Goal: Task Accomplishment & Management: Complete application form

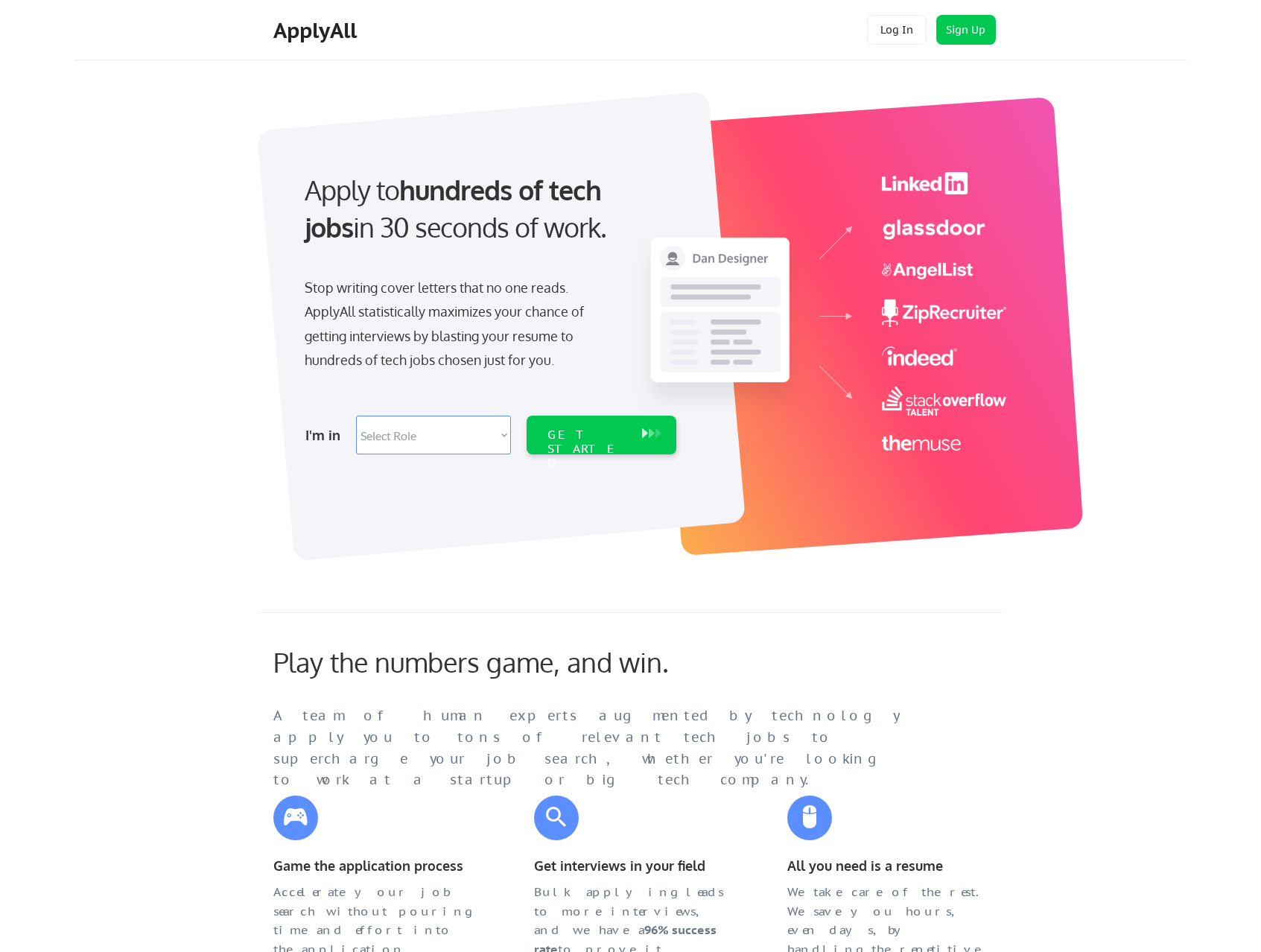
click at [484, 428] on select "Select Role Software Engineering Product Management Customer Success Sales UI/U…" at bounding box center [433, 434] width 155 height 38
select select ""it_security""
click at [356, 415] on select "Select Role Software Engineering Product Management Customer Success Sales UI/U…" at bounding box center [433, 434] width 155 height 38
select select ""it_security""
click at [620, 434] on div "GET STARTED" at bounding box center [587, 449] width 79 height 44
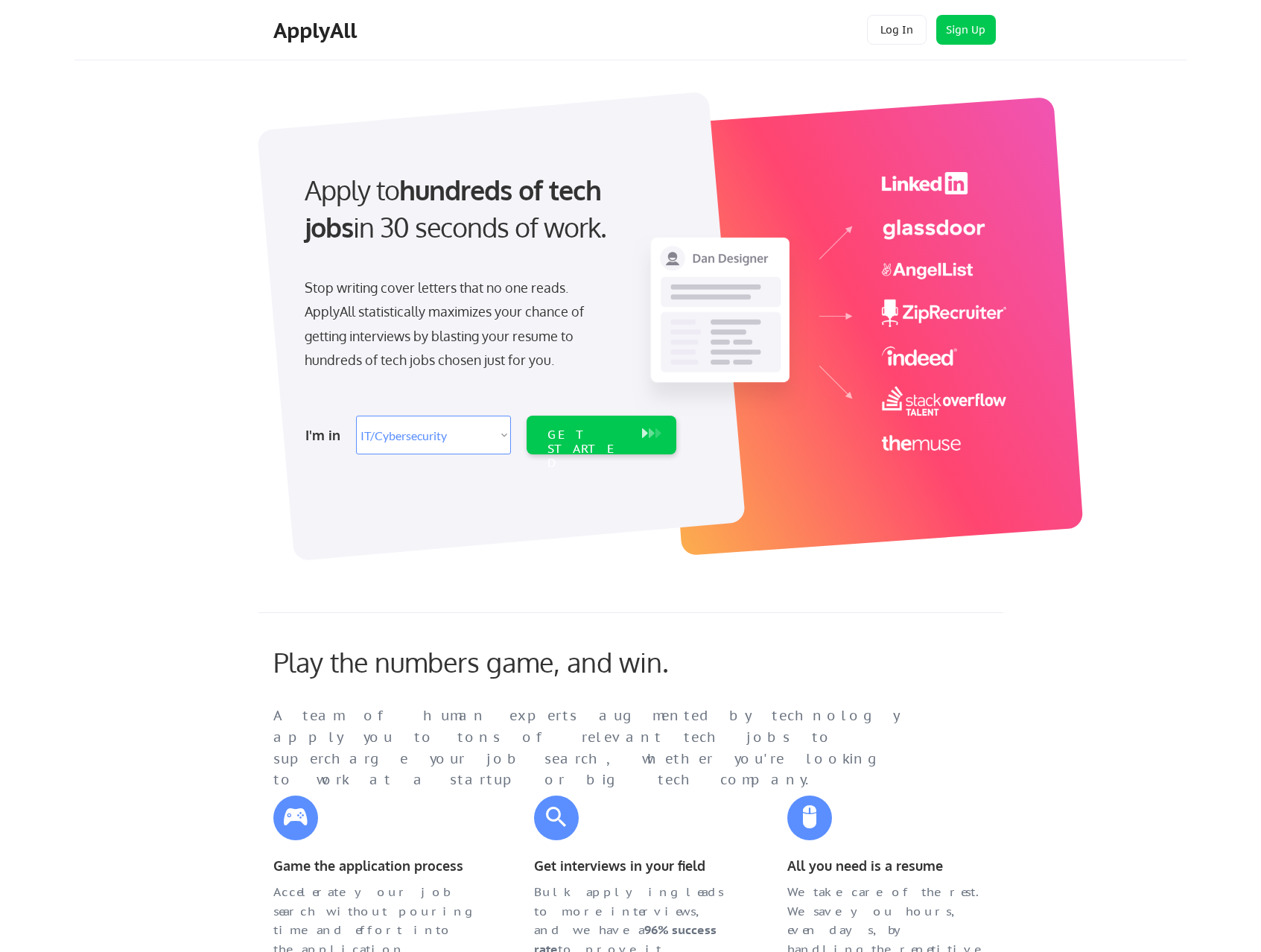
select select ""it_security""
